Goal: Task Accomplishment & Management: Complete application form

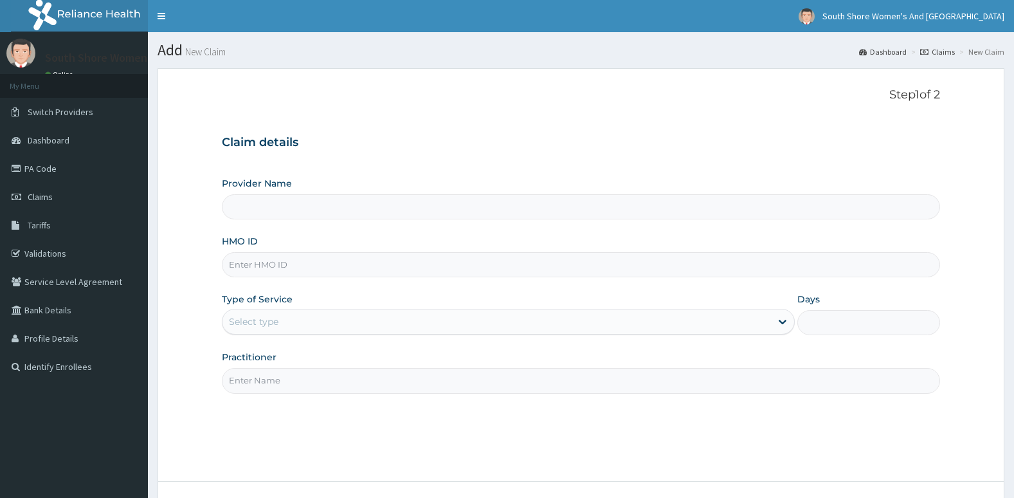
click at [295, 261] on input "HMO ID" at bounding box center [581, 264] width 719 height 25
paste input "EPS/10003/C"
type input "EPS/10003/C"
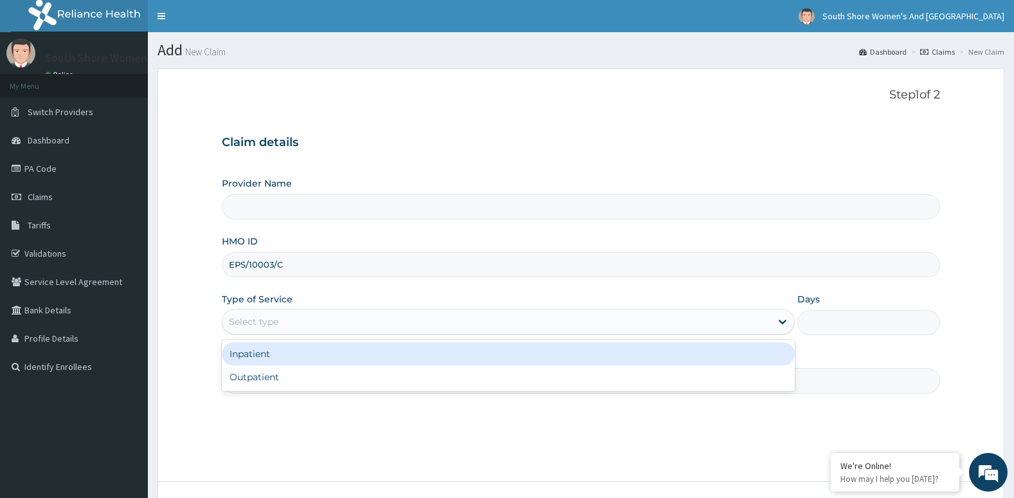
click at [261, 322] on div "Select type" at bounding box center [254, 321] width 50 height 13
click at [272, 372] on div "Outpatient" at bounding box center [508, 376] width 573 height 23
type input "1"
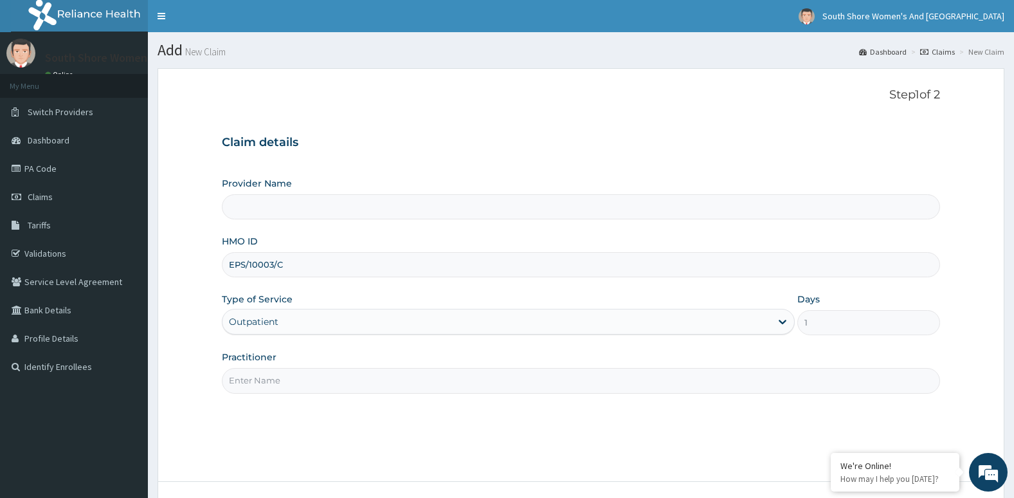
click at [275, 374] on input "Practitioner" at bounding box center [581, 380] width 719 height 25
type input "South Shore Women's And Childrens Hospital- VI"
click at [354, 380] on input "Practitioner" at bounding box center [581, 380] width 719 height 25
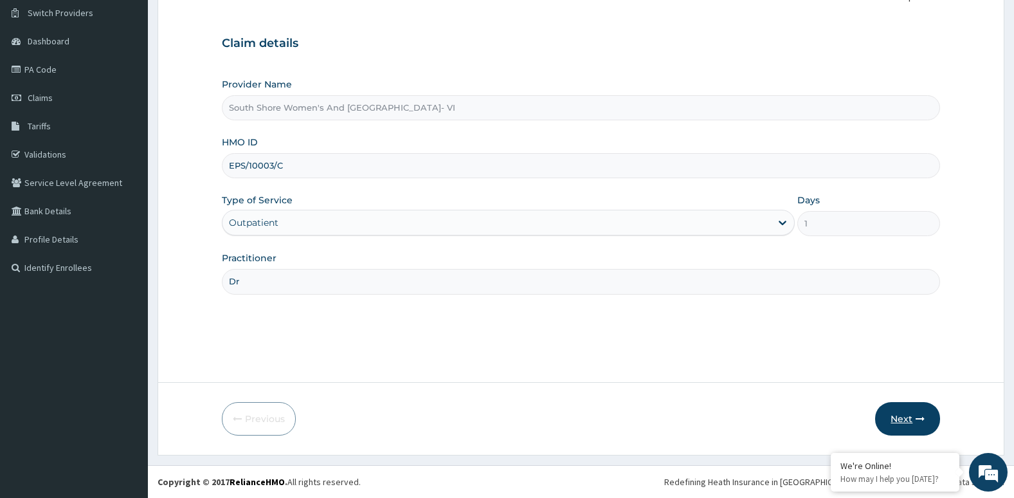
type input "Dr"
click at [886, 421] on button "Next" at bounding box center [907, 418] width 65 height 33
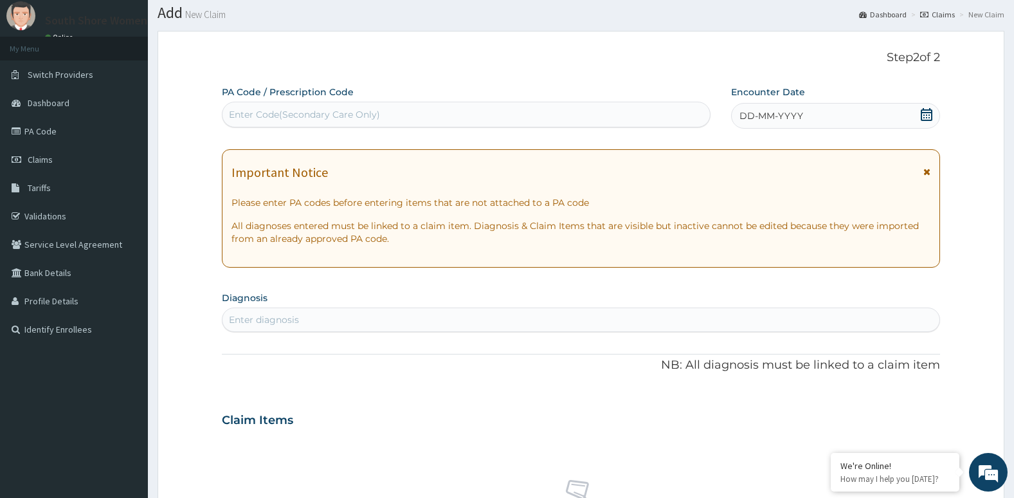
scroll to position [35, 0]
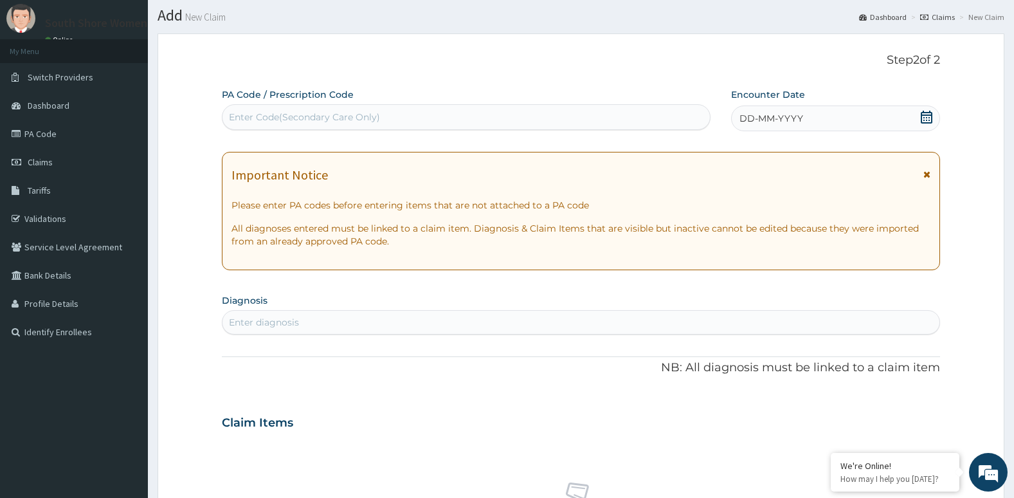
click at [334, 116] on div "Enter Code(Secondary Care Only)" at bounding box center [304, 117] width 151 height 13
paste input "PA/243611"
type input "PA/243611"
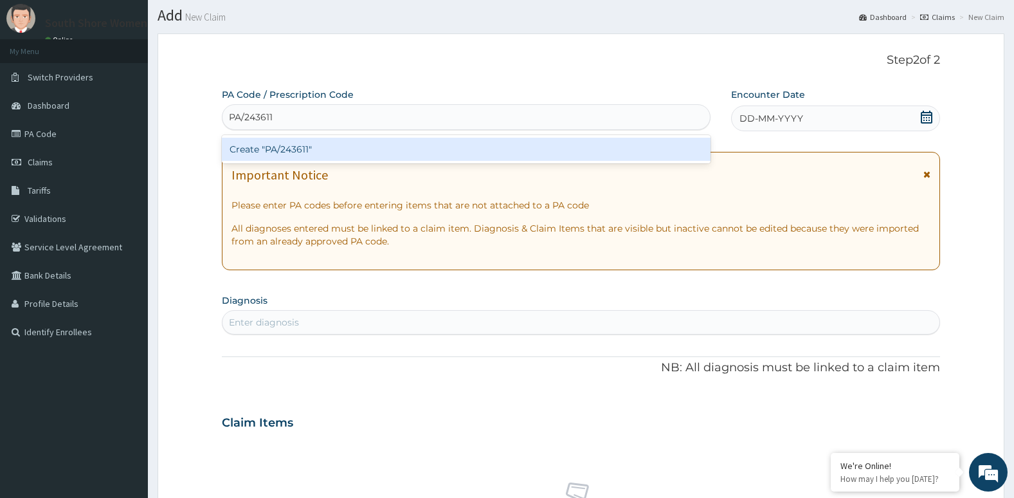
click at [313, 149] on div "Create "PA/243611"" at bounding box center [466, 149] width 489 height 23
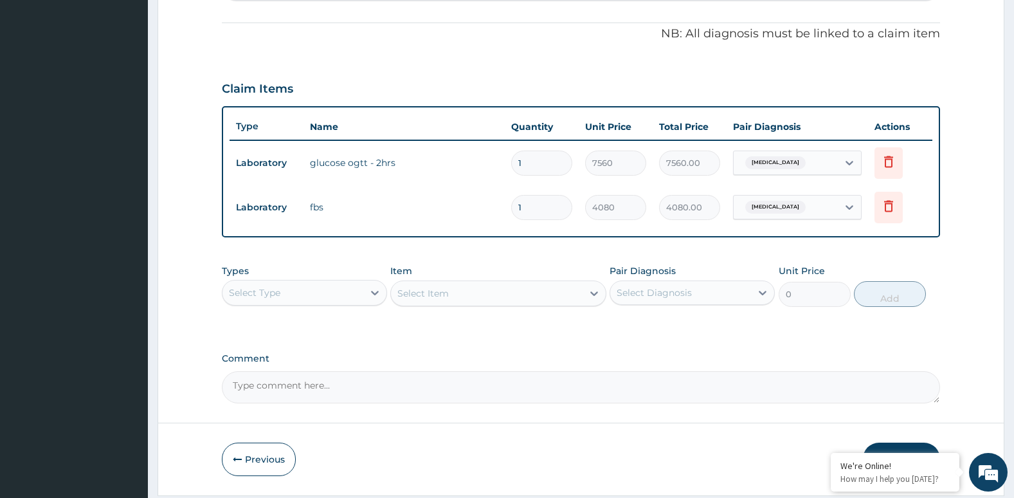
scroll to position [413, 0]
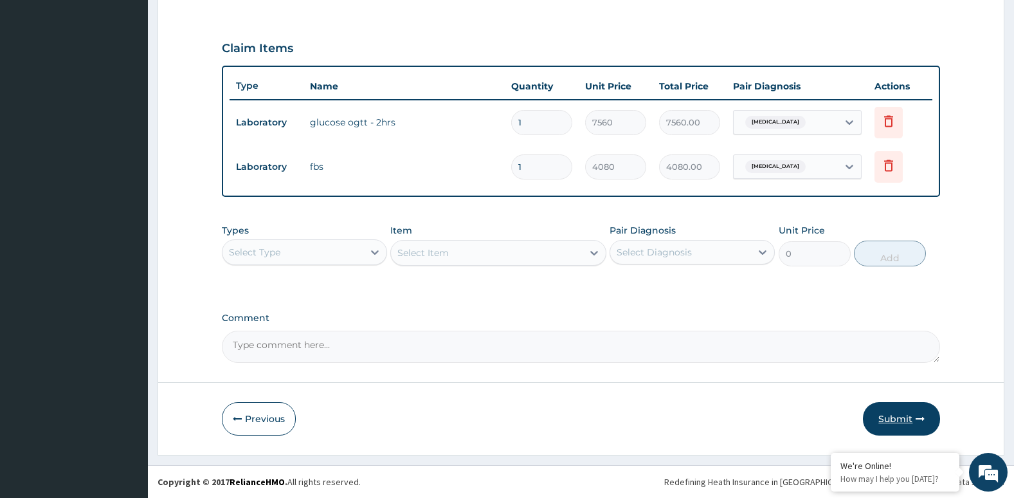
click at [899, 416] on button "Submit" at bounding box center [901, 418] width 77 height 33
